Goal: Navigation & Orientation: Find specific page/section

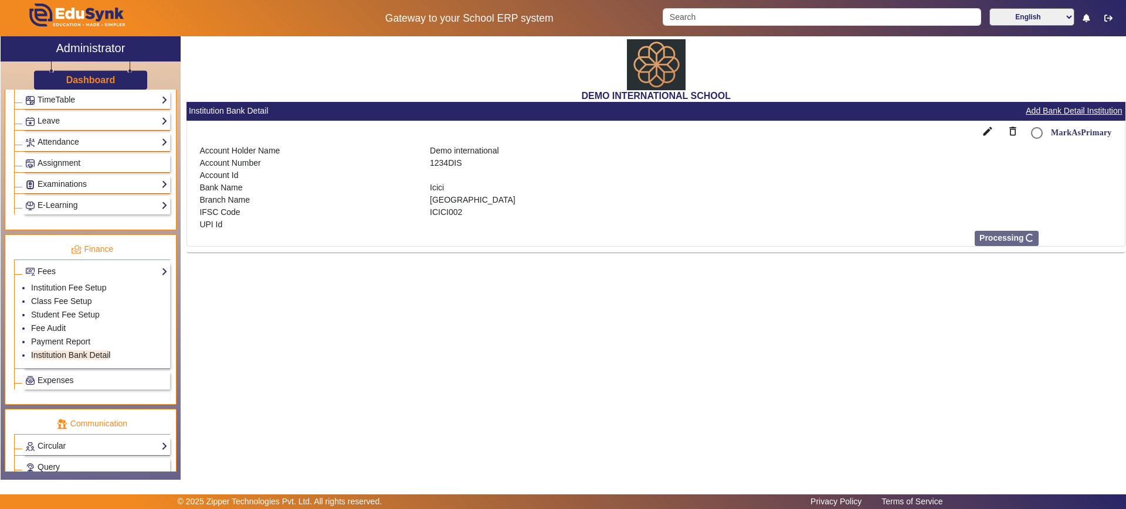
scroll to position [495, 0]
click at [95, 184] on link "Examinations" at bounding box center [96, 183] width 142 height 13
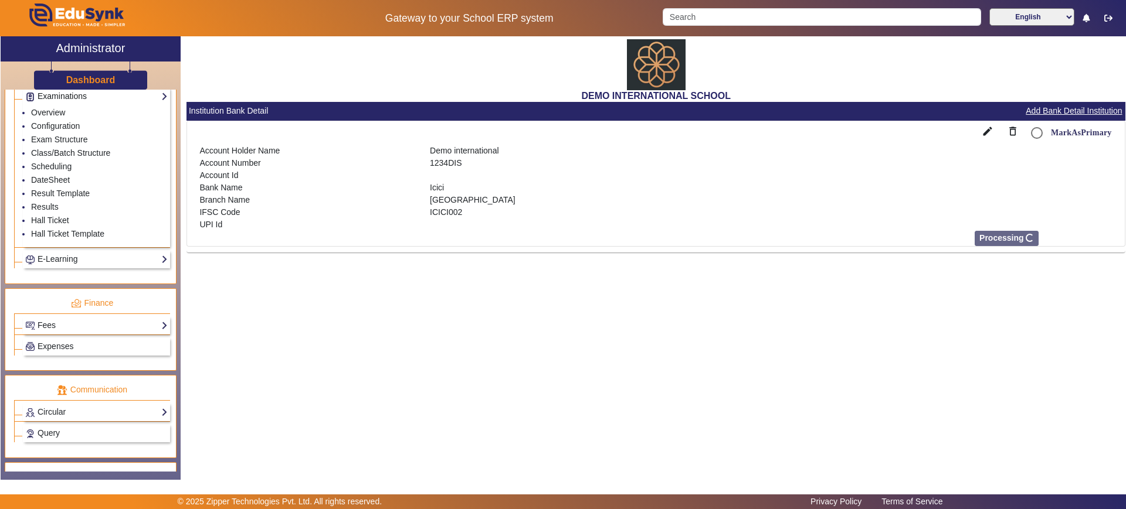
scroll to position [635, 0]
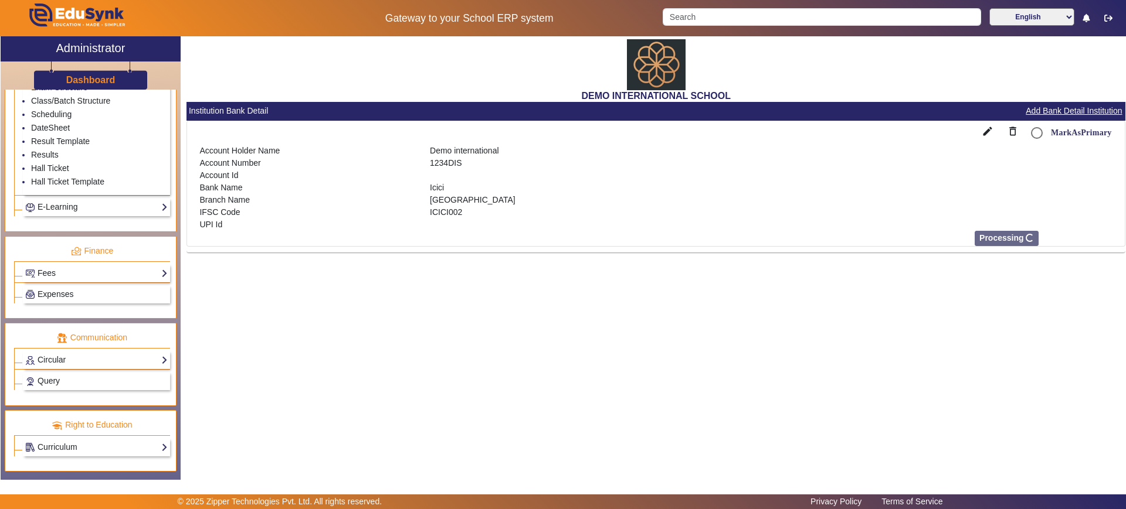
click at [98, 74] on h3 "Dashboard" at bounding box center [90, 79] width 49 height 11
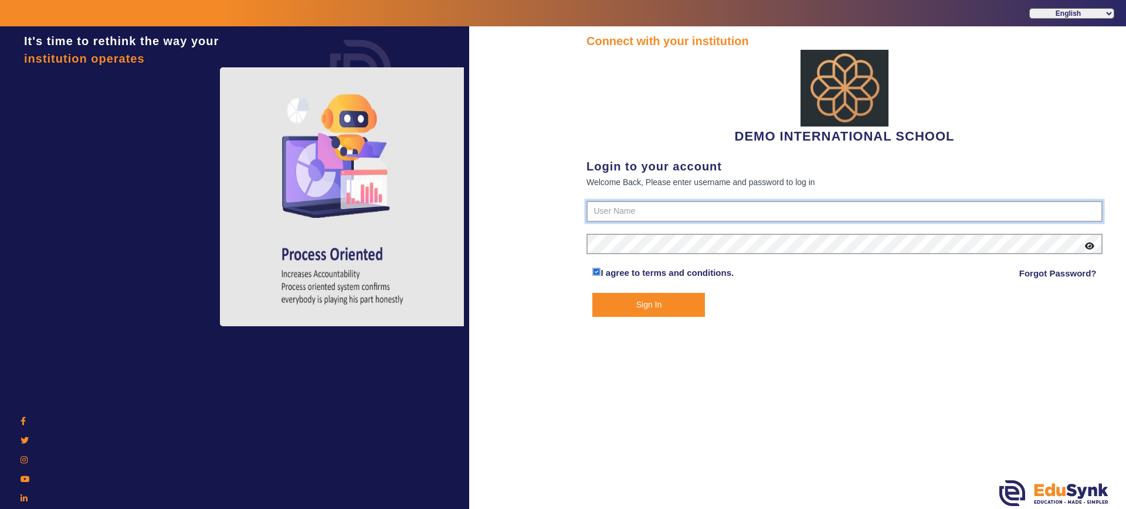
type input "2143224344"
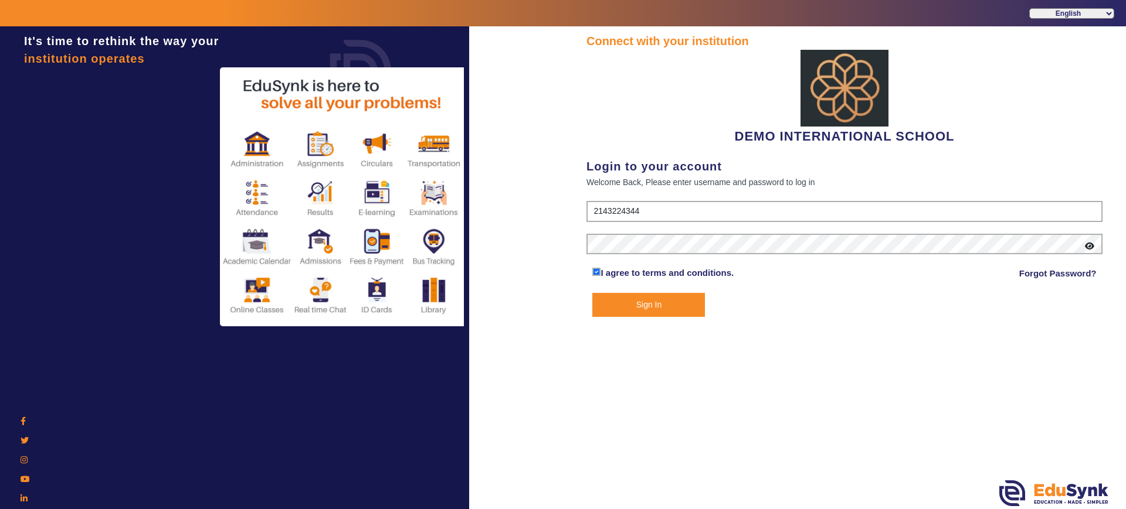
click at [674, 310] on button "Sign In" at bounding box center [648, 305] width 113 height 24
